Goal: Navigation & Orientation: Find specific page/section

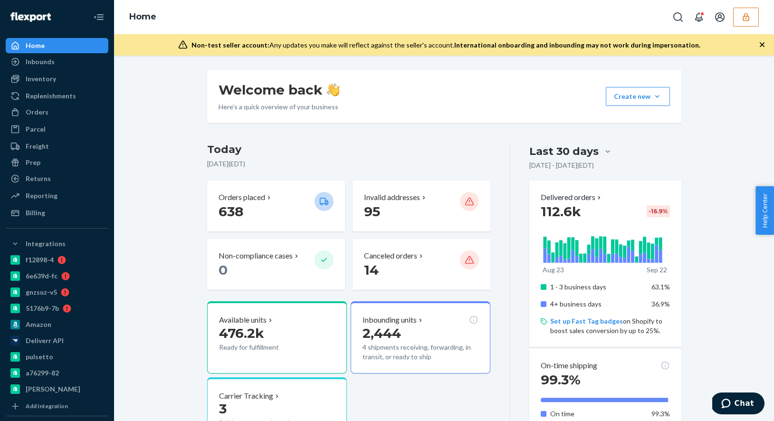
drag, startPoint x: 750, startPoint y: 16, endPoint x: 749, endPoint y: 4, distance: 12.4
click at [750, 16] on button "button" at bounding box center [746, 17] width 26 height 19
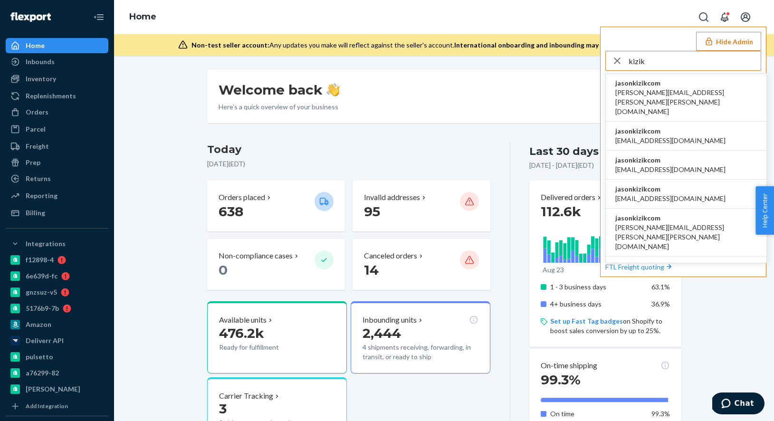
type input "kizik"
click at [679, 83] on span "jasonkizikcom" at bounding box center [686, 82] width 142 height 9
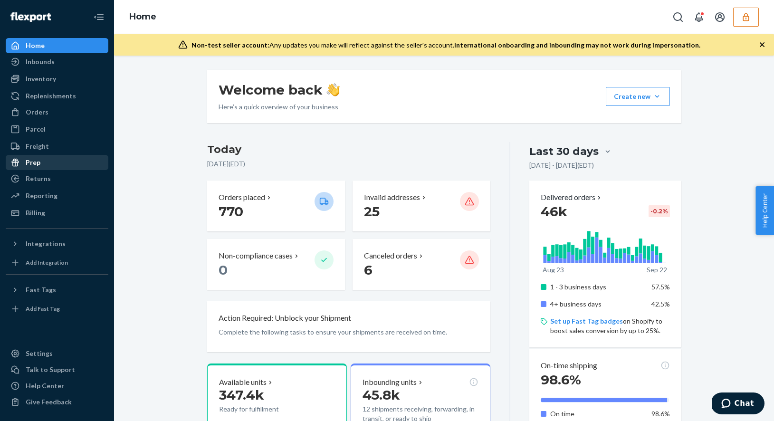
click at [65, 166] on div "Prep" at bounding box center [57, 162] width 101 height 13
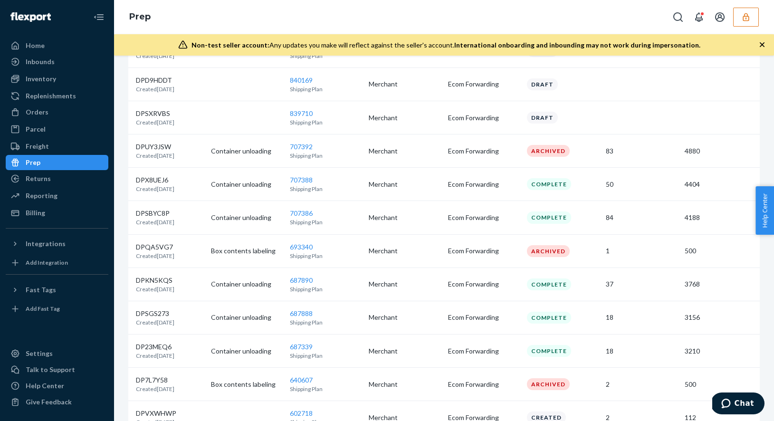
scroll to position [399, 0]
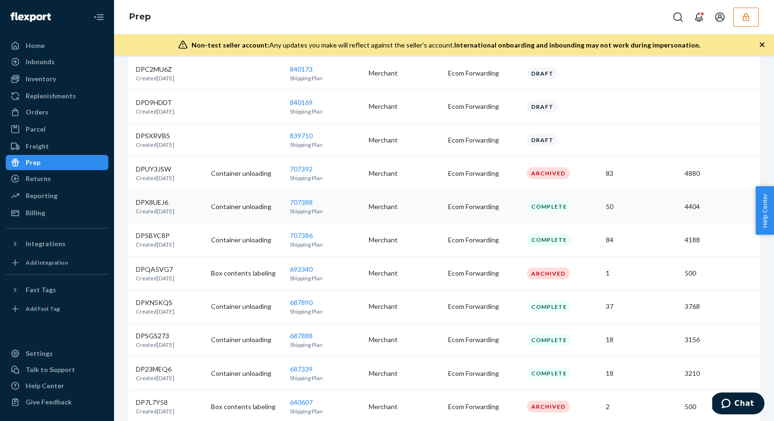
click at [494, 201] on td "Ecom Forwarding" at bounding box center [483, 206] width 79 height 33
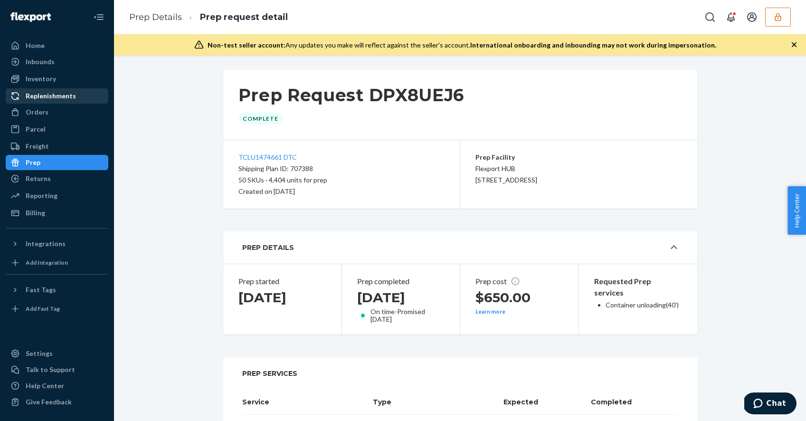
click at [65, 91] on div "Replenishments" at bounding box center [51, 95] width 50 height 9
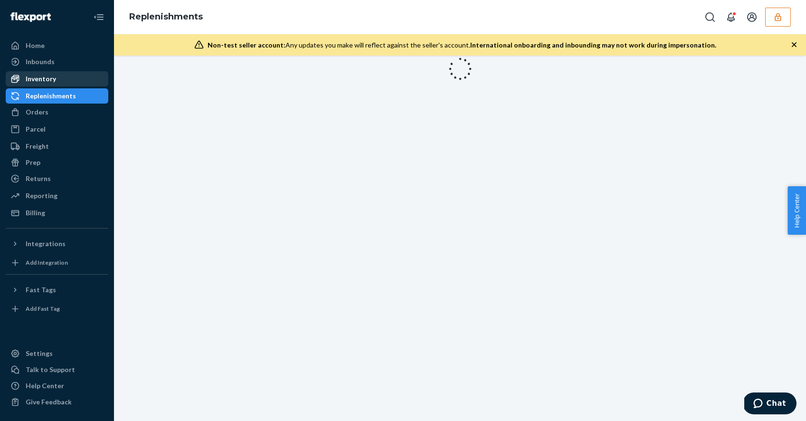
click at [64, 79] on div "Inventory" at bounding box center [57, 78] width 101 height 13
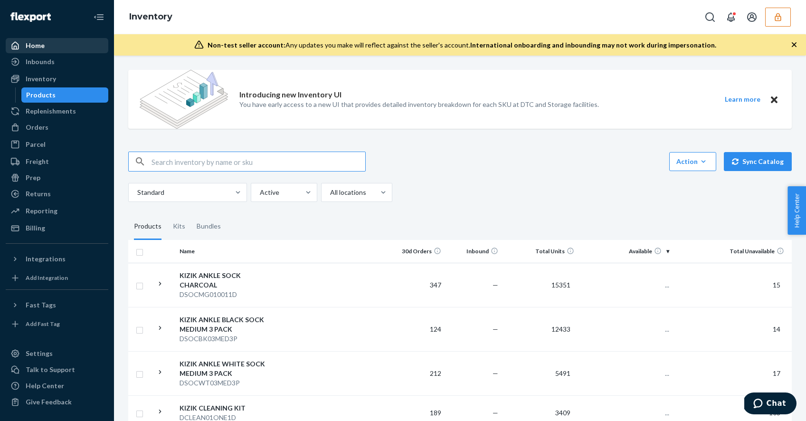
click at [54, 48] on div "Home" at bounding box center [57, 45] width 101 height 13
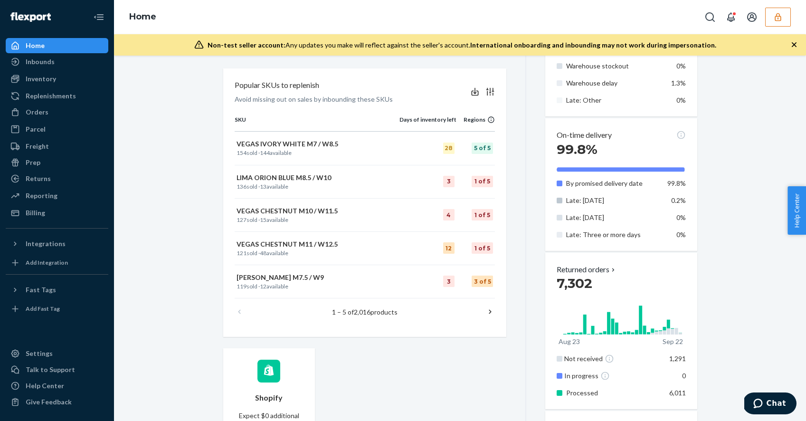
scroll to position [472, 0]
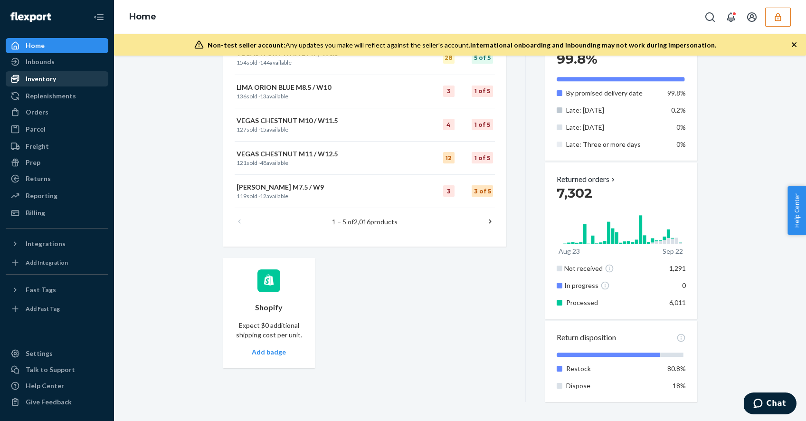
click at [74, 78] on div "Inventory" at bounding box center [57, 78] width 101 height 13
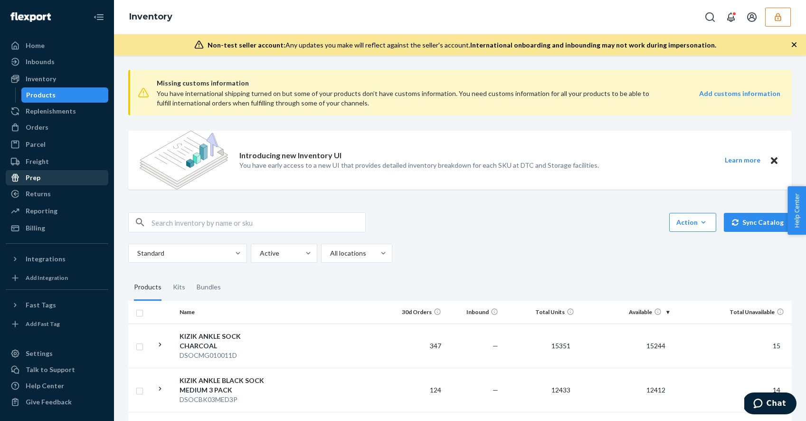
click at [41, 174] on div "Prep" at bounding box center [57, 177] width 101 height 13
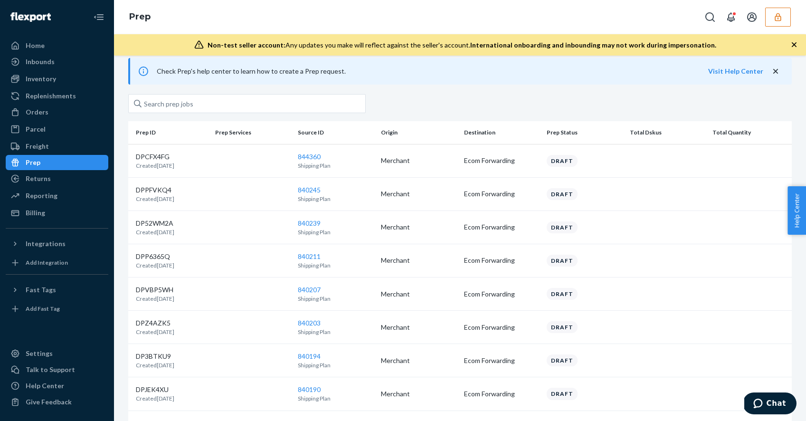
scroll to position [18, 0]
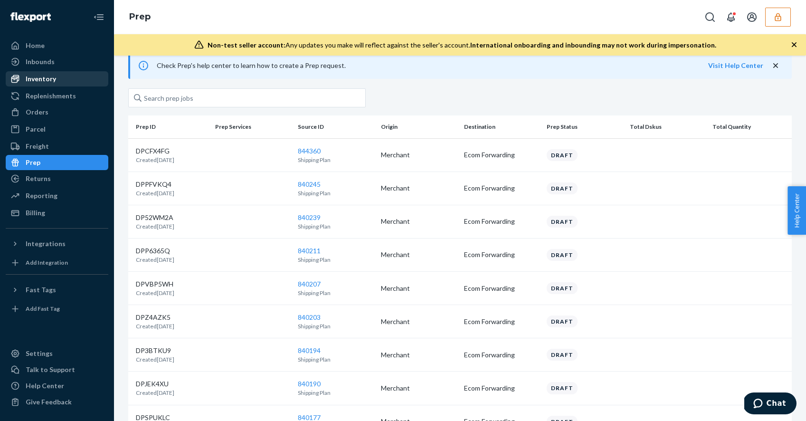
click at [68, 79] on div "Inventory" at bounding box center [57, 78] width 101 height 13
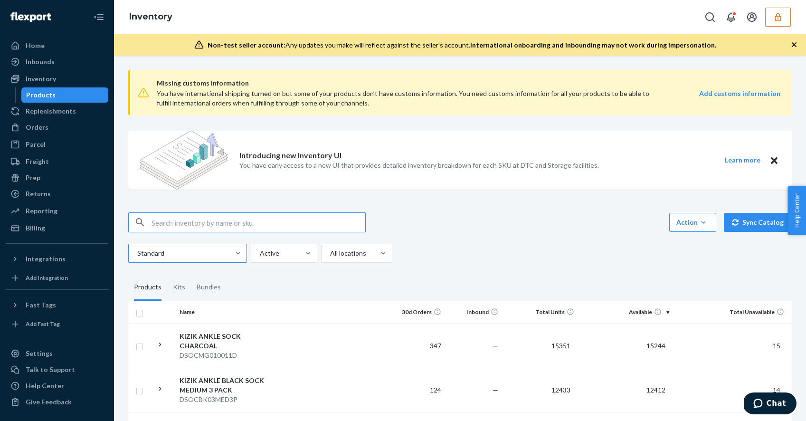
click at [222, 255] on div at bounding box center [186, 252] width 101 height 11
click at [137, 255] on input "Standard" at bounding box center [136, 252] width 1 height 9
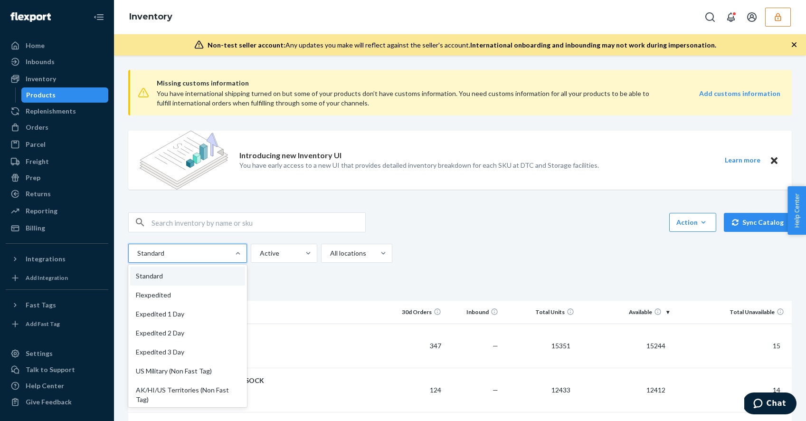
click at [317, 260] on div "option Standard focused, 0 of 13. 13 results available. Use Up and Down to choo…" at bounding box center [262, 253] width 268 height 19
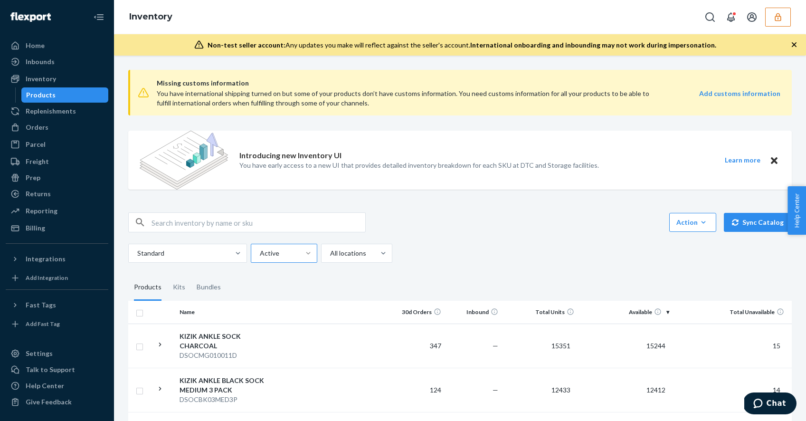
click at [301, 251] on div at bounding box center [308, 252] width 17 height 9
click at [260, 251] on input "Active" at bounding box center [259, 252] width 1 height 9
click at [347, 258] on div at bounding box center [355, 252] width 53 height 11
click at [330, 258] on input "option All locations focused, 1 of 3. 3 results available. Use Up and Down to c…" at bounding box center [329, 252] width 1 height 9
click at [354, 317] on div "Reserve Storage" at bounding box center [356, 313] width 67 height 19
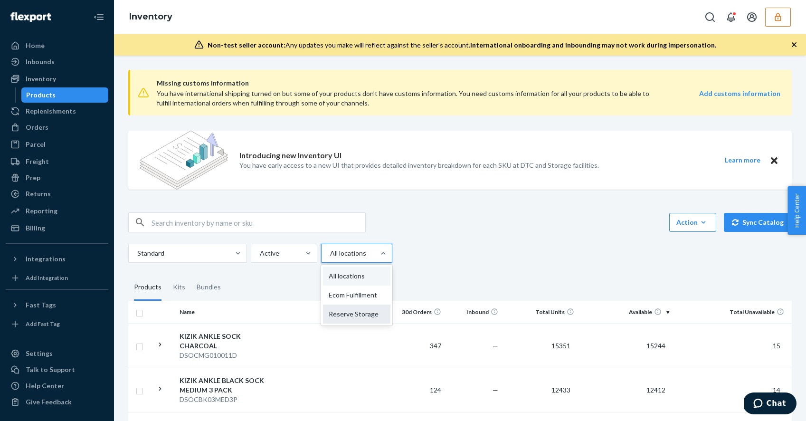
click at [330, 258] on input "option Reserve Storage focused, 3 of 3. 3 results available. Use Up and Down to…" at bounding box center [329, 252] width 1 height 9
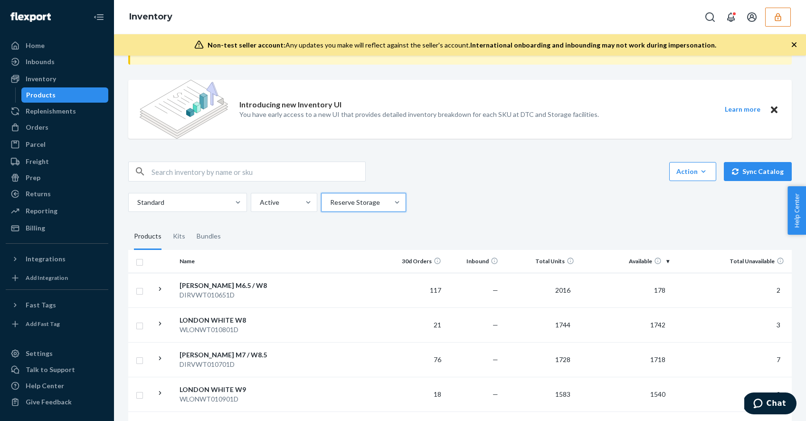
scroll to position [48, 0]
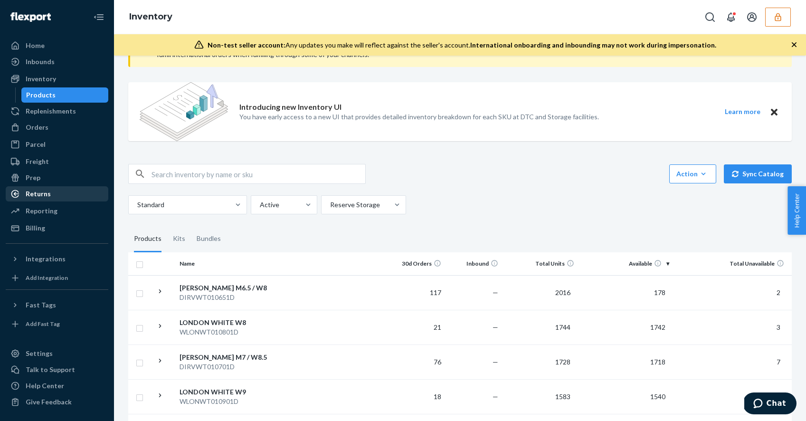
click at [42, 197] on div "Returns" at bounding box center [38, 193] width 25 height 9
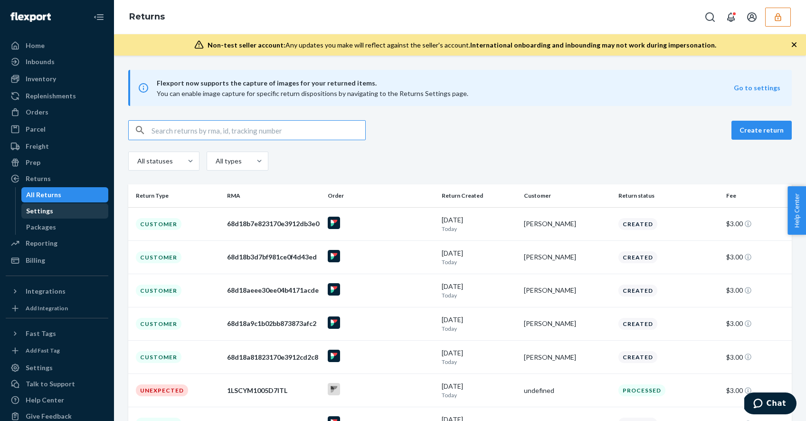
click at [72, 212] on div "Settings" at bounding box center [64, 210] width 85 height 13
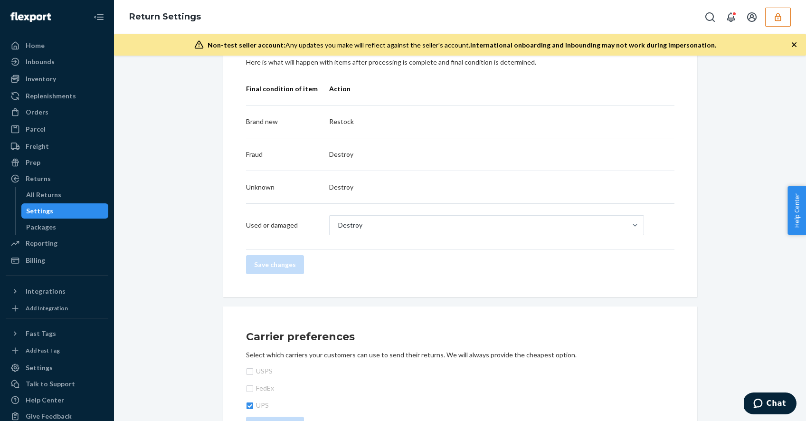
scroll to position [348, 0]
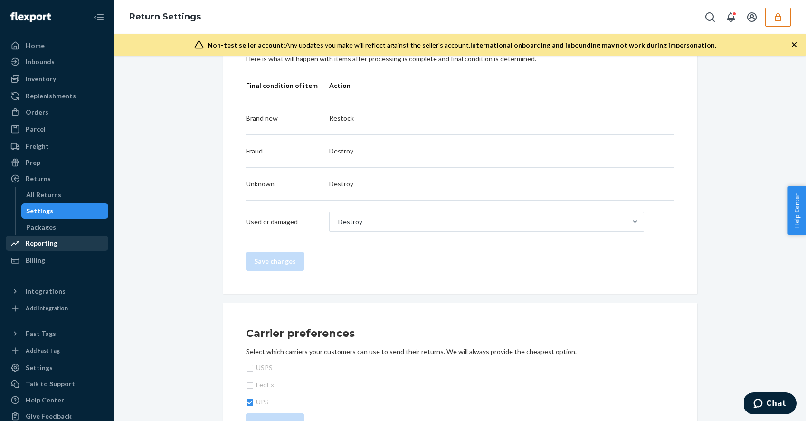
click at [72, 243] on div "Reporting" at bounding box center [57, 242] width 101 height 13
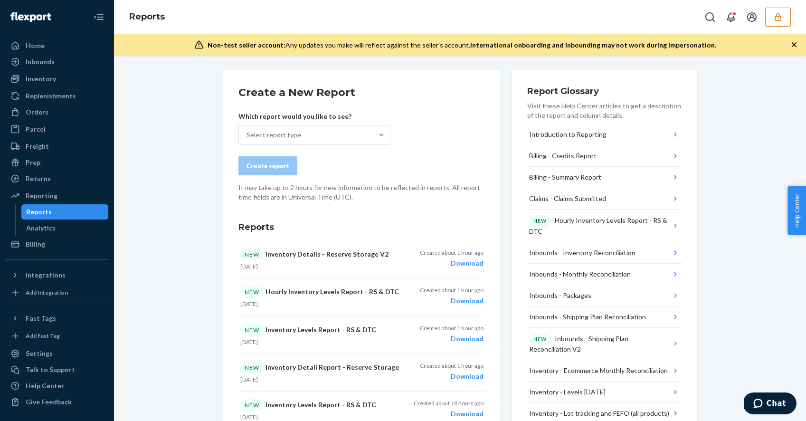
click at [74, 236] on ul "Home Inbounds Shipping Plans Problems Inventory Products Replenishments Orders …" at bounding box center [57, 145] width 103 height 214
click at [72, 241] on div "Billing" at bounding box center [57, 243] width 101 height 13
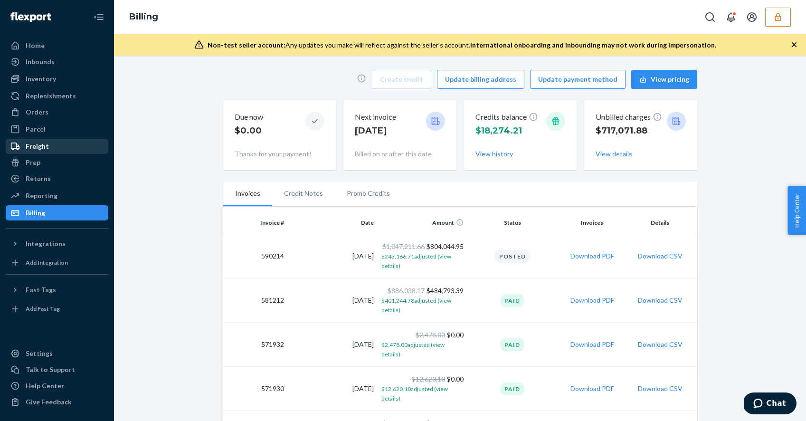
click at [66, 148] on div "Freight" at bounding box center [57, 146] width 101 height 13
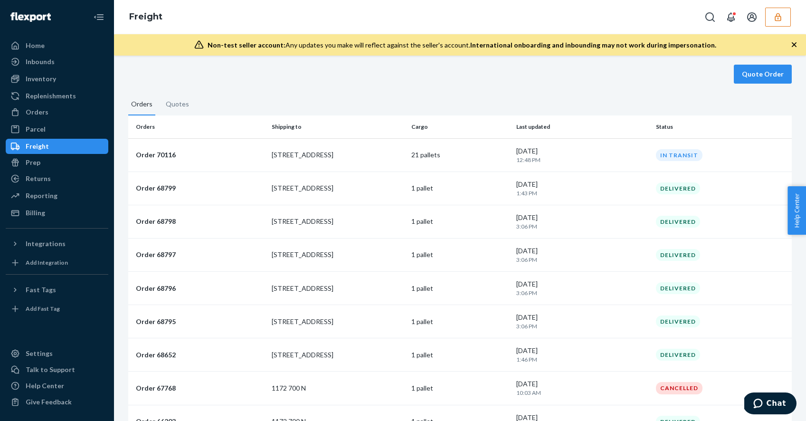
scroll to position [55, 0]
click at [67, 65] on div "Inbounds" at bounding box center [57, 61] width 101 height 13
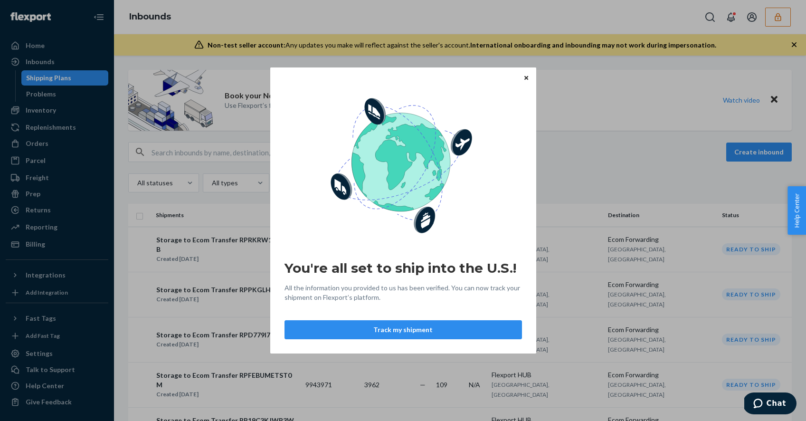
click at [526, 77] on icon "Close" at bounding box center [526, 78] width 4 height 6
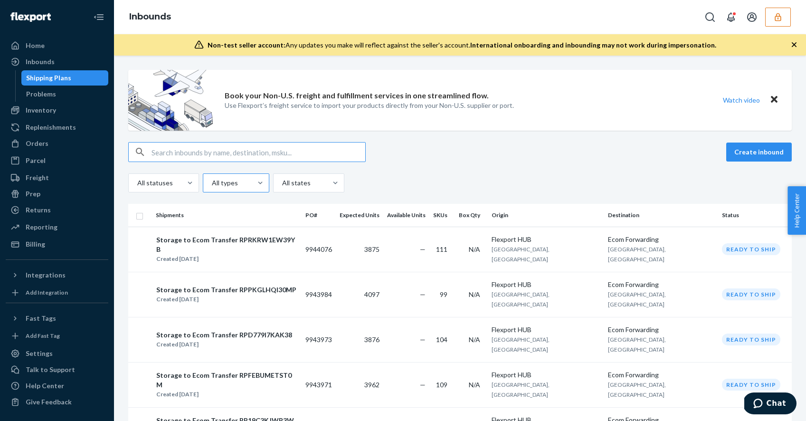
click at [248, 181] on div at bounding box center [235, 182] width 48 height 11
click at [212, 181] on input "All types" at bounding box center [211, 182] width 1 height 9
click at [301, 186] on div at bounding box center [307, 182] width 53 height 11
click at [282, 186] on input "option All states focused, 1 of 2. 2 results available. Use Up and Down to choo…" at bounding box center [281, 182] width 1 height 9
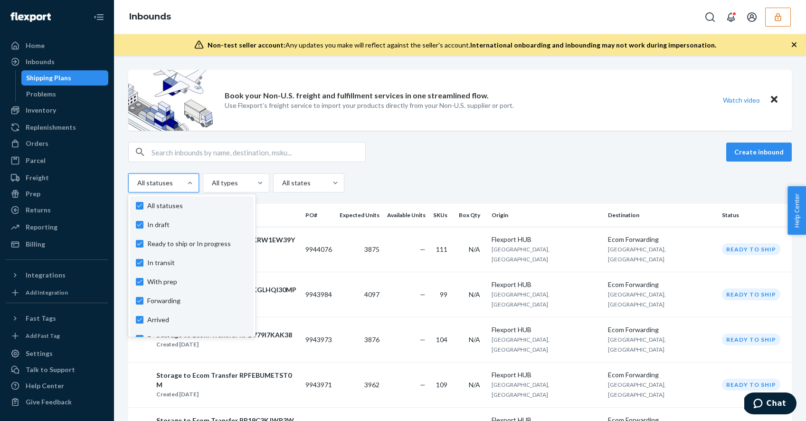
click at [163, 183] on div at bounding box center [162, 182] width 53 height 11
click at [137, 183] on input "option In draft focused, 1 of 10. 10 results available. Use Up and Down to choo…" at bounding box center [136, 182] width 1 height 9
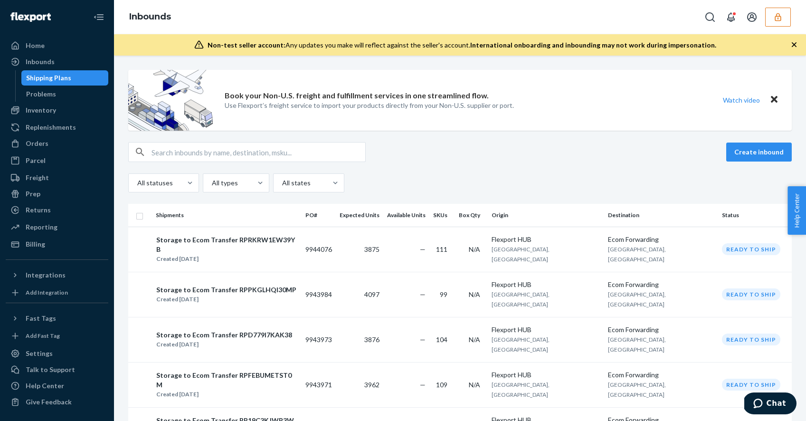
click at [416, 180] on div "All statuses All types All states" at bounding box center [459, 182] width 663 height 19
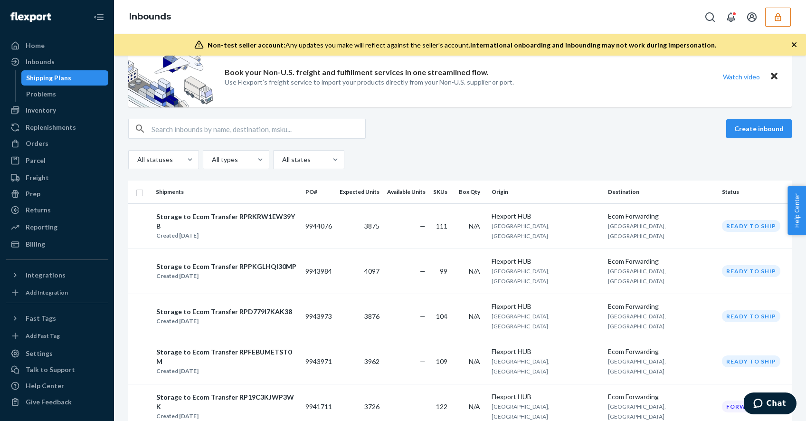
scroll to position [42, 0]
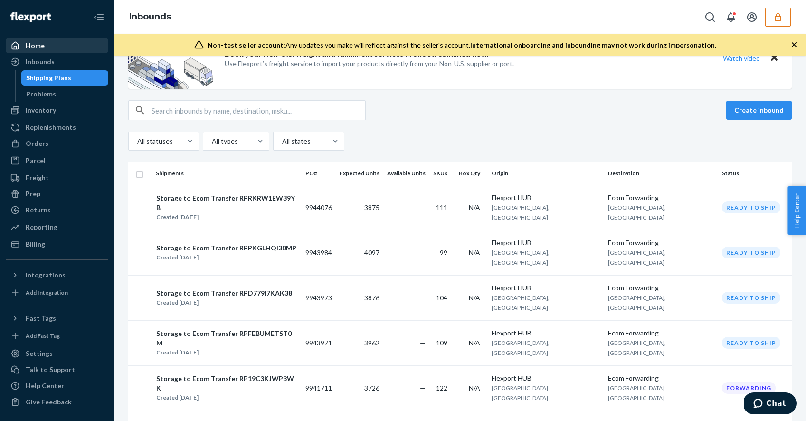
click at [79, 48] on div "Home" at bounding box center [57, 45] width 101 height 13
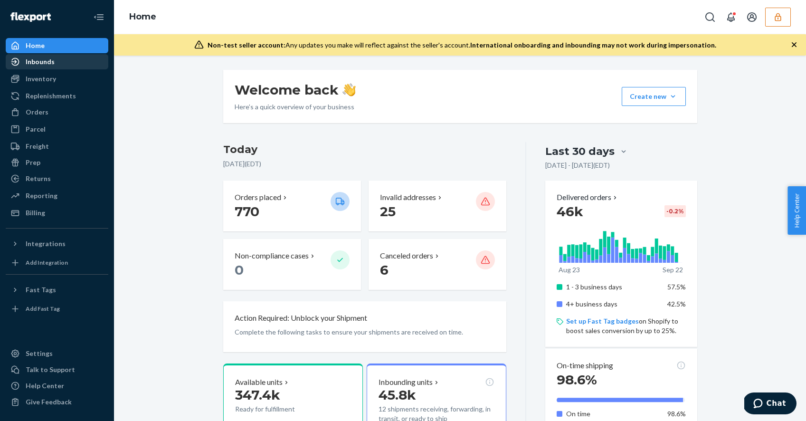
click at [58, 60] on div "Inbounds" at bounding box center [57, 61] width 101 height 13
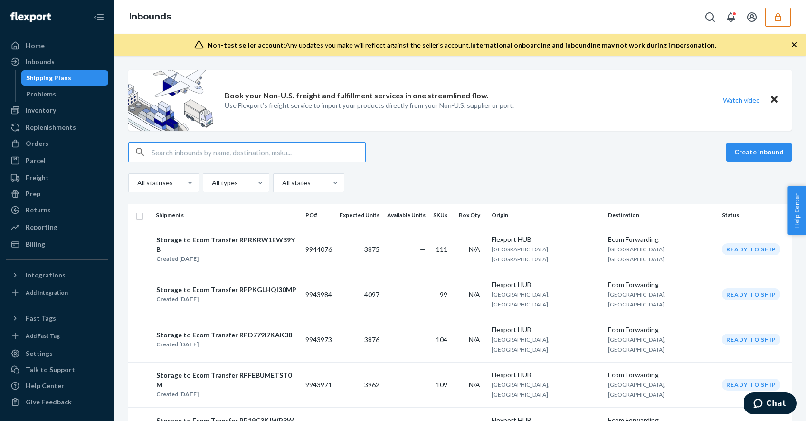
click at [773, 100] on button "Close" at bounding box center [774, 100] width 12 height 14
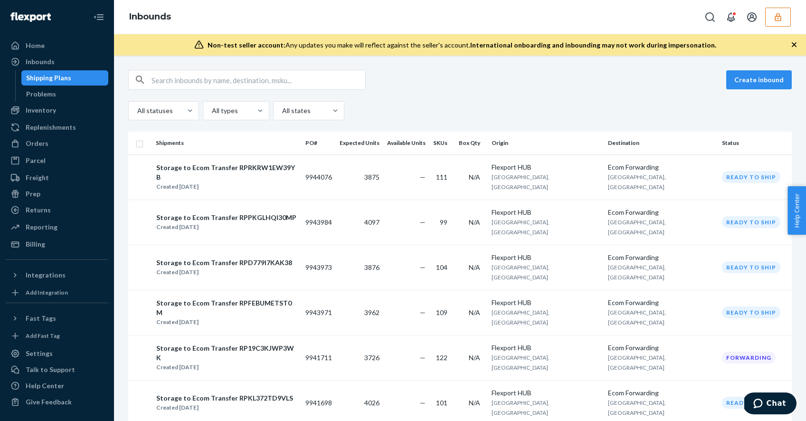
click at [582, 142] on th "Origin" at bounding box center [546, 143] width 116 height 23
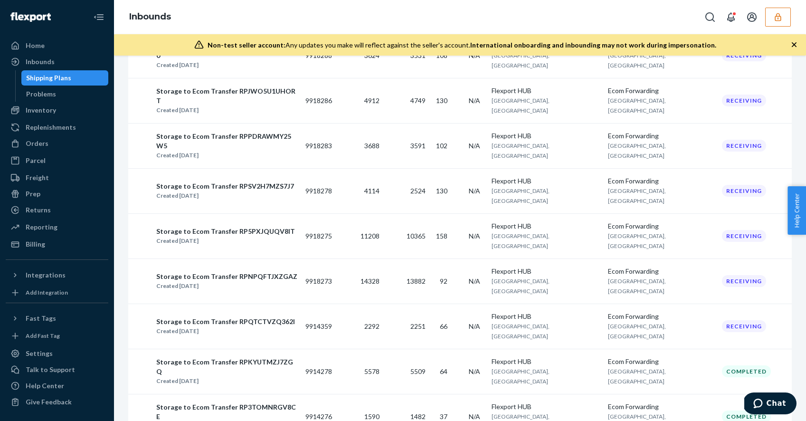
scroll to position [3346, 0]
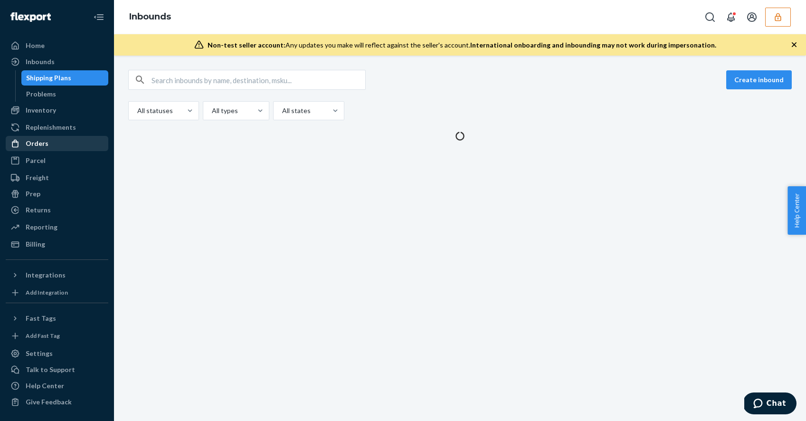
click at [45, 145] on div "Orders" at bounding box center [37, 143] width 23 height 9
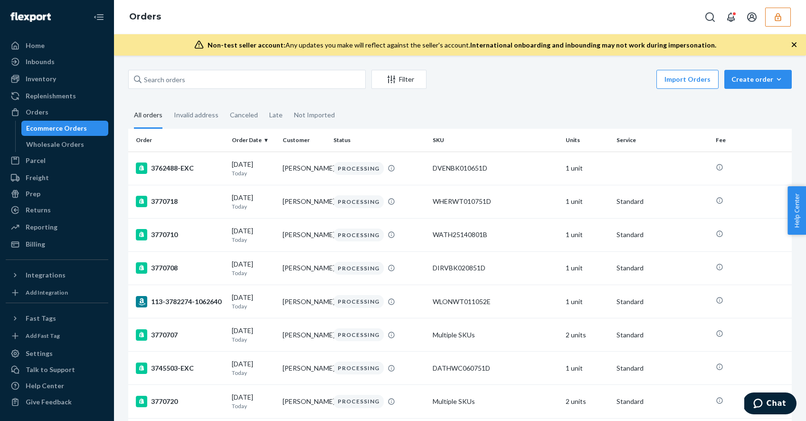
click at [396, 90] on div "Filter Import Orders Create order Ecommerce order Removal order" at bounding box center [459, 80] width 663 height 21
click at [393, 82] on icon "Filter" at bounding box center [391, 80] width 8 height 8
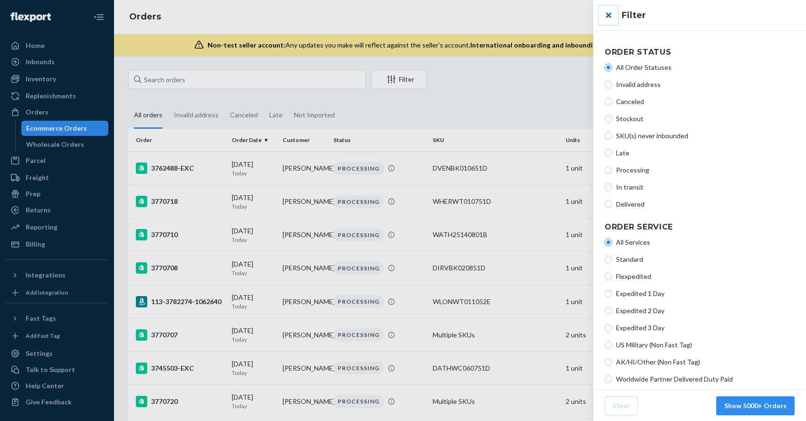
click at [608, 14] on button "close" at bounding box center [608, 15] width 19 height 19
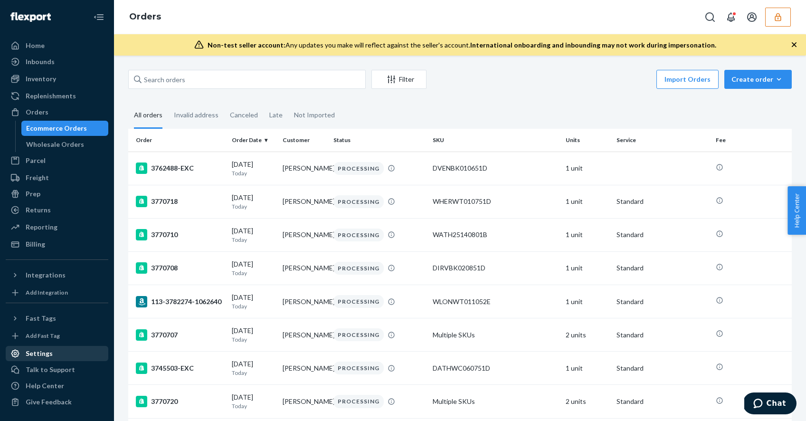
click at [56, 351] on div "Settings" at bounding box center [57, 353] width 101 height 13
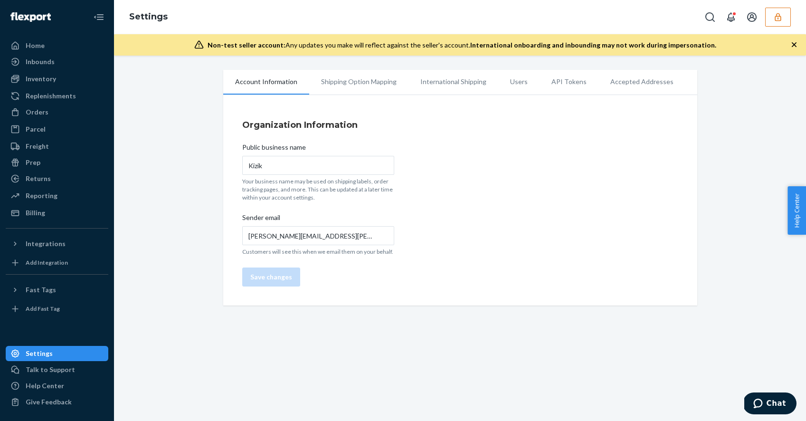
click at [356, 75] on li "Shipping Option Mapping" at bounding box center [358, 82] width 99 height 24
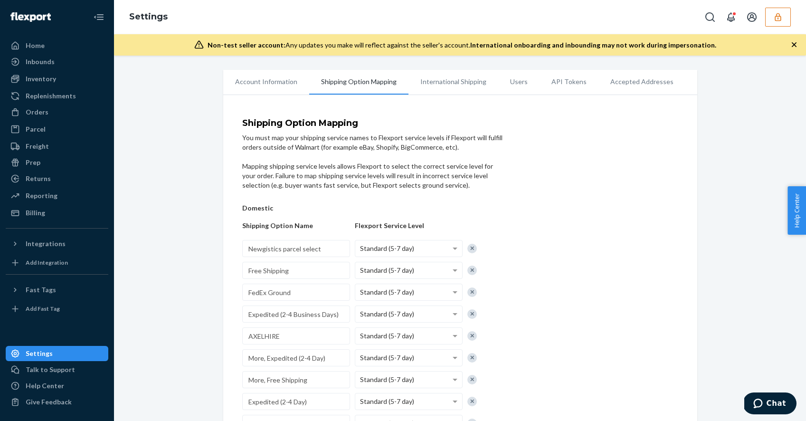
click at [424, 84] on li "International Shipping" at bounding box center [453, 82] width 90 height 24
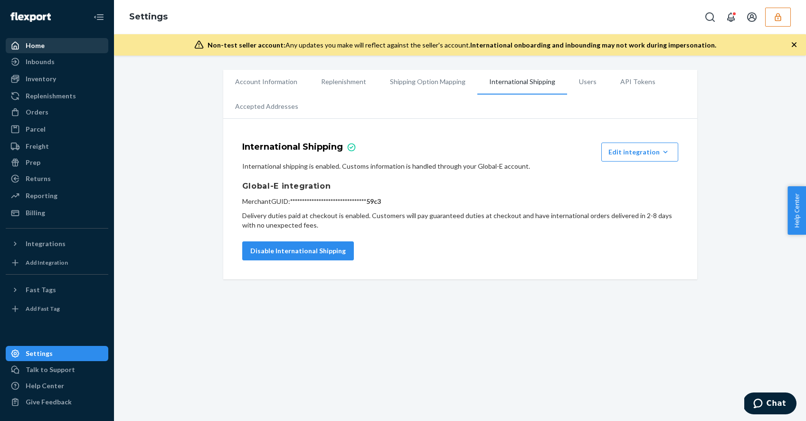
click at [45, 52] on div "Home" at bounding box center [57, 45] width 101 height 13
